Goal: Task Accomplishment & Management: Use online tool/utility

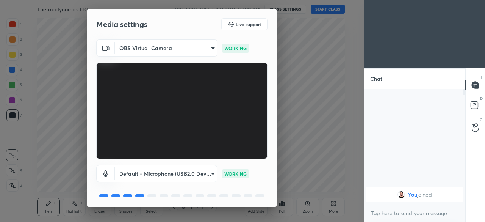
scroll to position [27, 0]
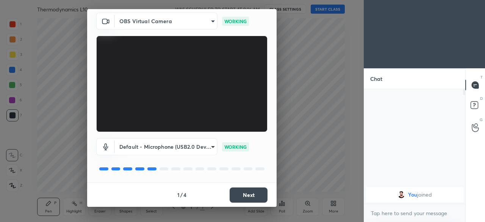
click at [240, 197] on button "Next" at bounding box center [249, 194] width 38 height 15
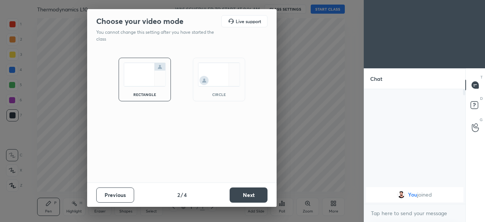
click at [242, 195] on button "Next" at bounding box center [249, 194] width 38 height 15
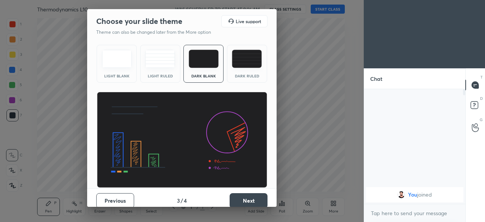
scroll to position [6, 0]
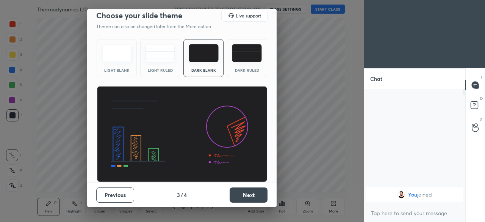
click at [238, 192] on button "Next" at bounding box center [249, 194] width 38 height 15
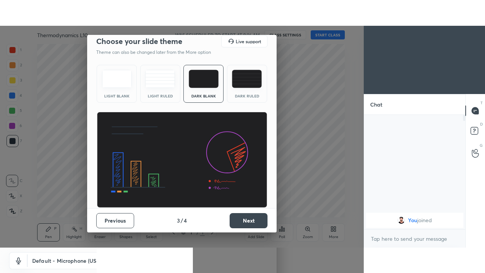
scroll to position [0, 0]
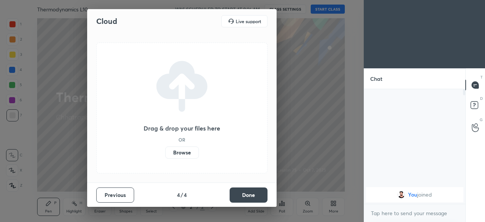
click at [183, 152] on label "Browse" at bounding box center [182, 152] width 34 height 12
click at [165, 152] on input "Browse" at bounding box center [165, 152] width 0 height 12
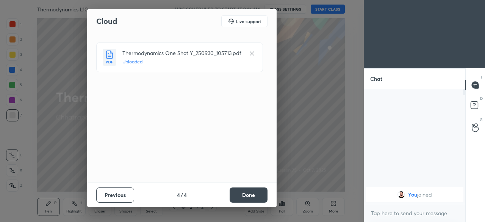
click at [245, 193] on button "Done" at bounding box center [249, 194] width 38 height 15
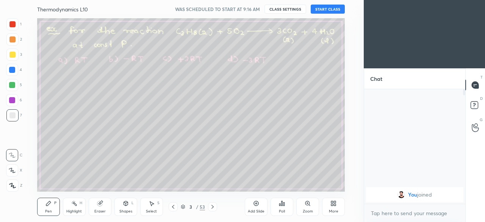
click at [333, 206] on div "More" at bounding box center [333, 206] width 23 height 18
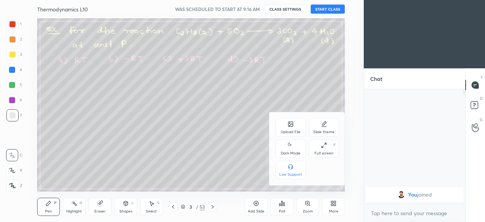
click at [321, 149] on div "Full screen F" at bounding box center [324, 148] width 30 height 18
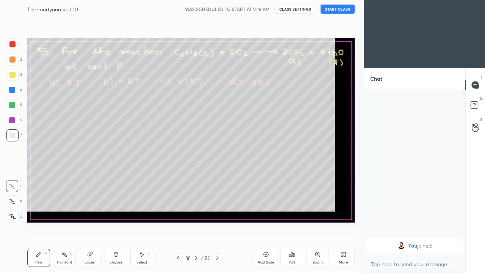
scroll to position [100, 99]
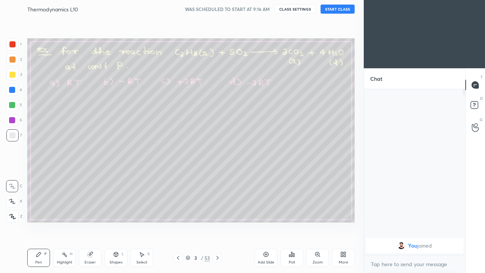
click at [343, 221] on icon at bounding box center [343, 254] width 6 height 6
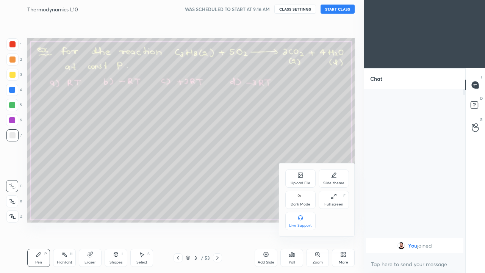
click at [301, 200] on icon at bounding box center [300, 196] width 6 height 9
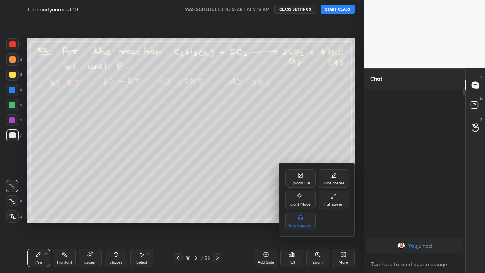
click at [336, 11] on div at bounding box center [242, 136] width 485 height 273
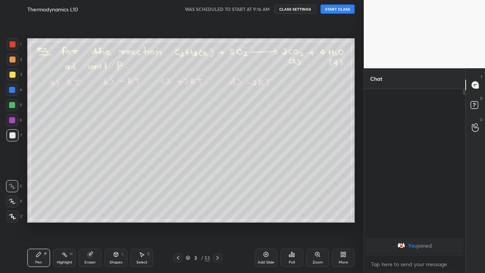
click at [338, 11] on button "START CLASS" at bounding box center [338, 9] width 34 height 9
click at [339, 12] on button "End Class" at bounding box center [339, 9] width 31 height 9
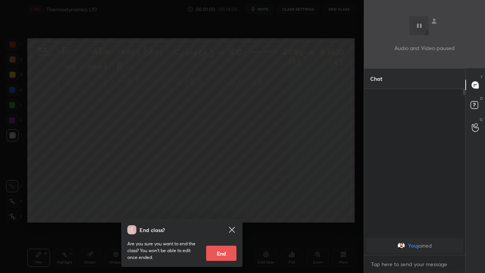
click at [225, 221] on button "End" at bounding box center [221, 252] width 30 height 15
type textarea "x"
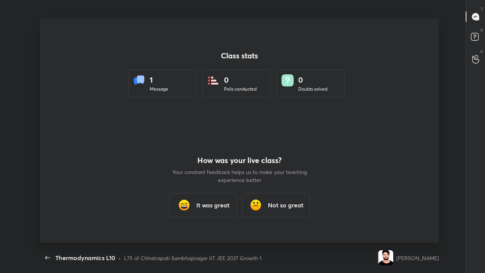
scroll to position [0, 0]
click at [46, 221] on icon "button" at bounding box center [47, 257] width 9 height 9
